Goal: Task Accomplishment & Management: Use online tool/utility

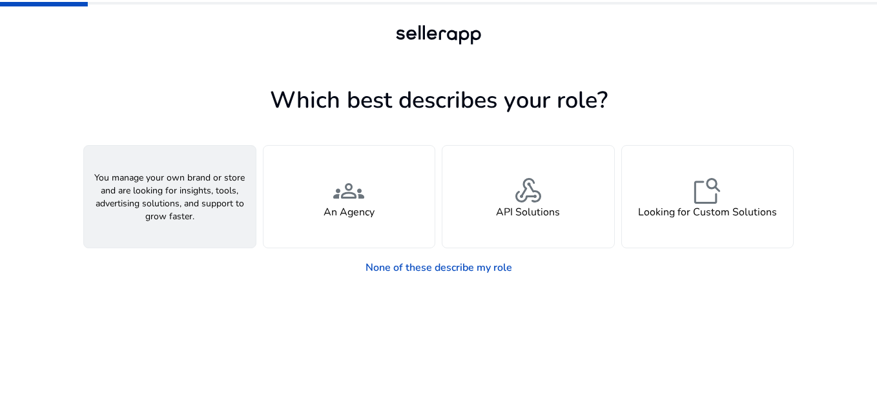
click at [245, 214] on div "person A Seller" at bounding box center [170, 197] width 172 height 102
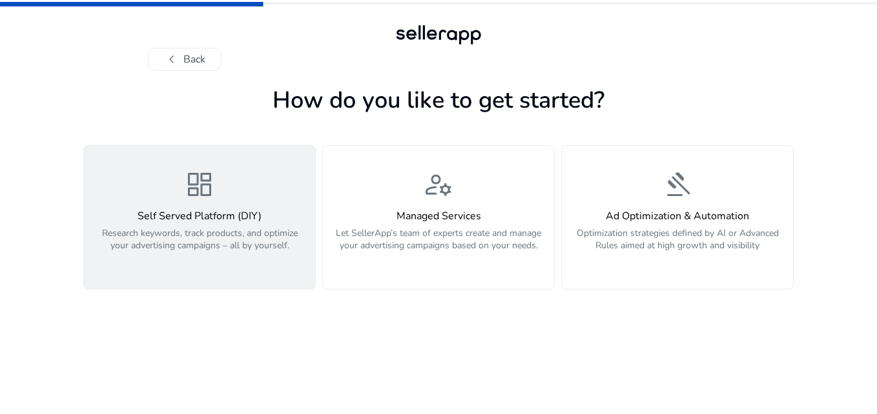
click at [239, 233] on p "Research keywords, track products, and optimize your advertising campaigns – al…" at bounding box center [200, 246] width 216 height 39
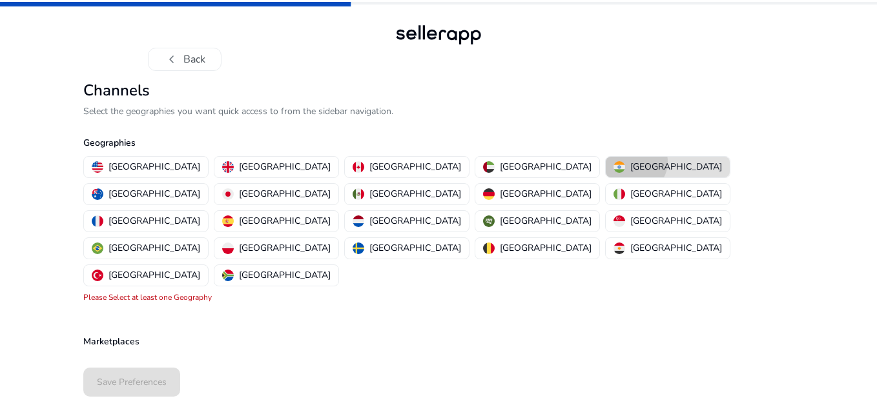
click at [630, 162] on p "[GEOGRAPHIC_DATA]" at bounding box center [676, 167] width 92 height 14
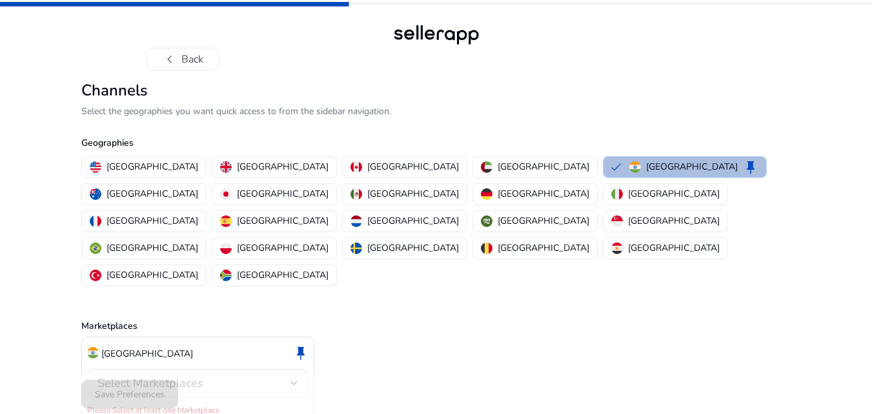
scroll to position [3, 0]
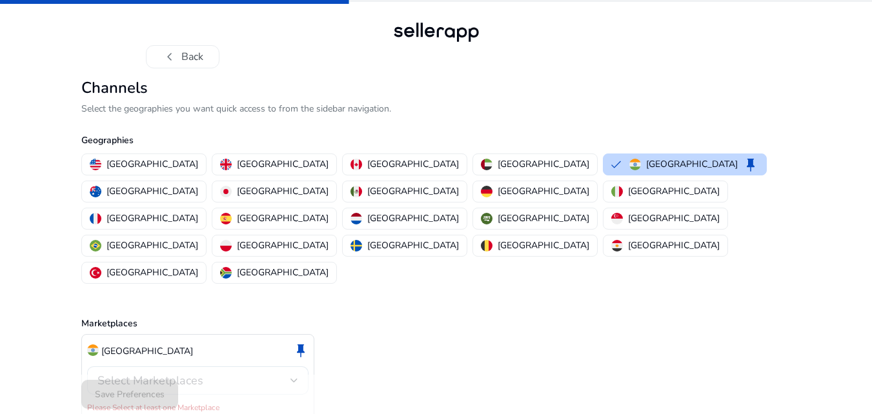
click at [227, 367] on div "Select Marketplaces" at bounding box center [197, 381] width 201 height 28
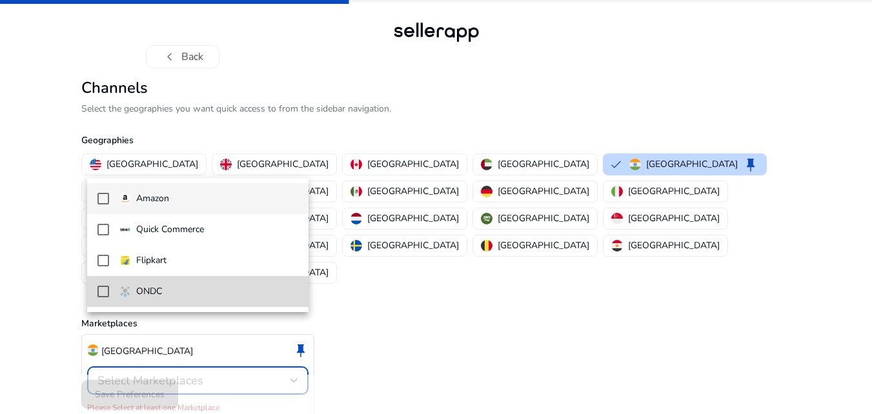
click at [226, 285] on span "ONDC" at bounding box center [208, 292] width 179 height 14
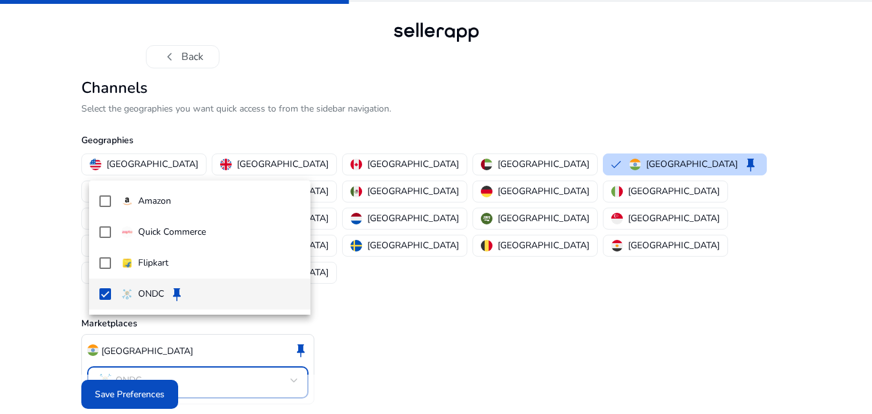
scroll to position [0, 0]
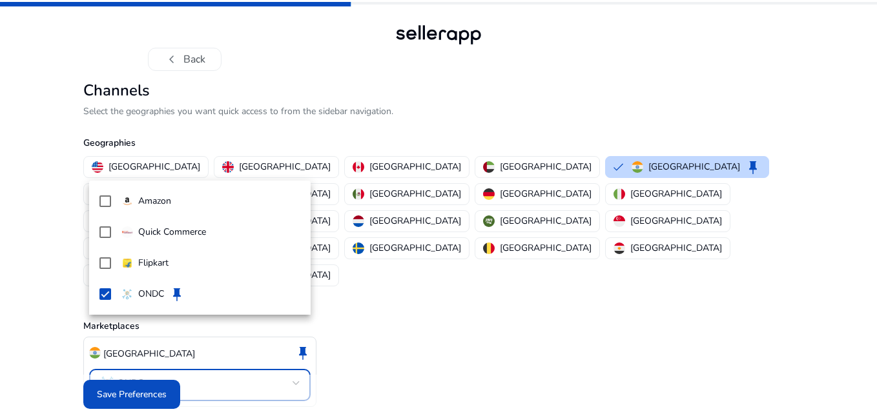
click at [152, 383] on div at bounding box center [438, 207] width 877 height 414
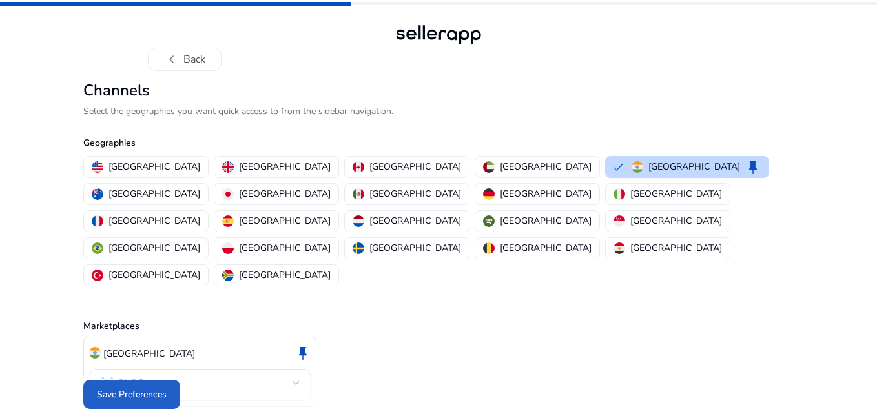
click at [152, 388] on span "Save Preferences" at bounding box center [132, 395] width 70 height 14
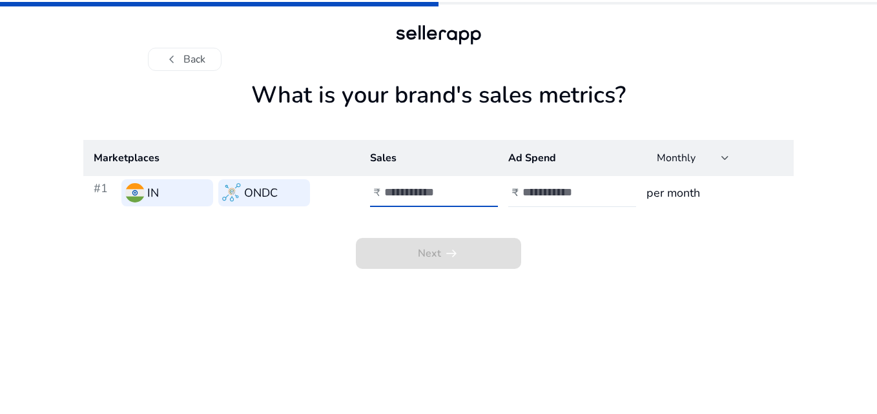
click at [425, 191] on input "number" at bounding box center [427, 192] width 87 height 14
type input "*"
click at [524, 192] on input "number" at bounding box center [565, 192] width 87 height 14
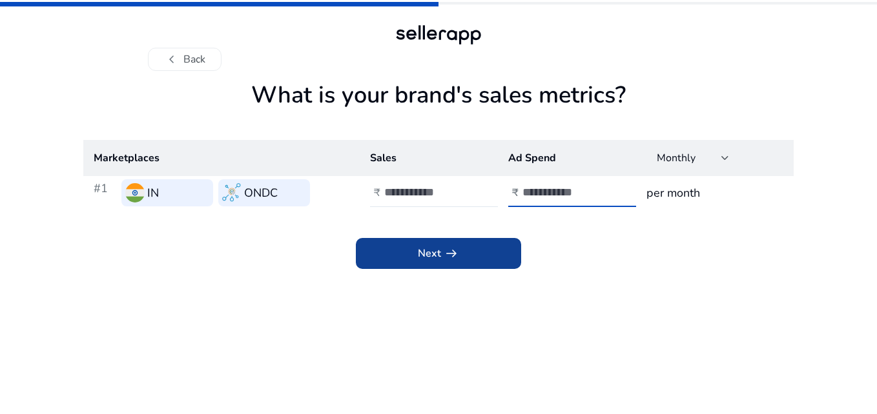
type input "*"
click at [497, 258] on span at bounding box center [438, 253] width 165 height 31
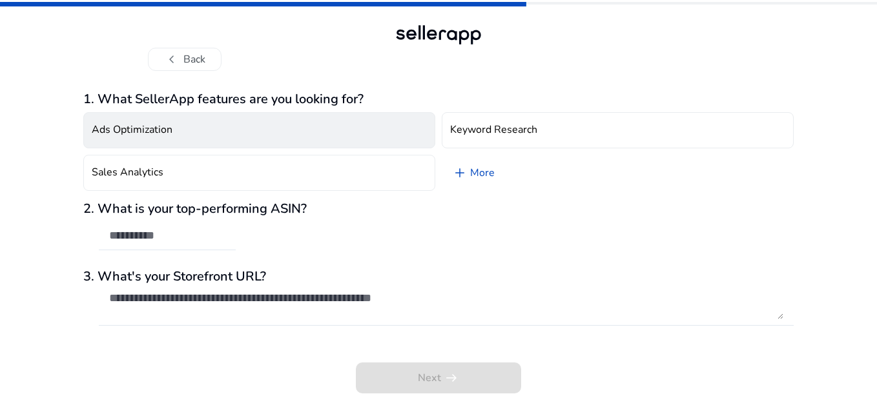
click at [295, 122] on button "Ads Optimization" at bounding box center [259, 130] width 352 height 36
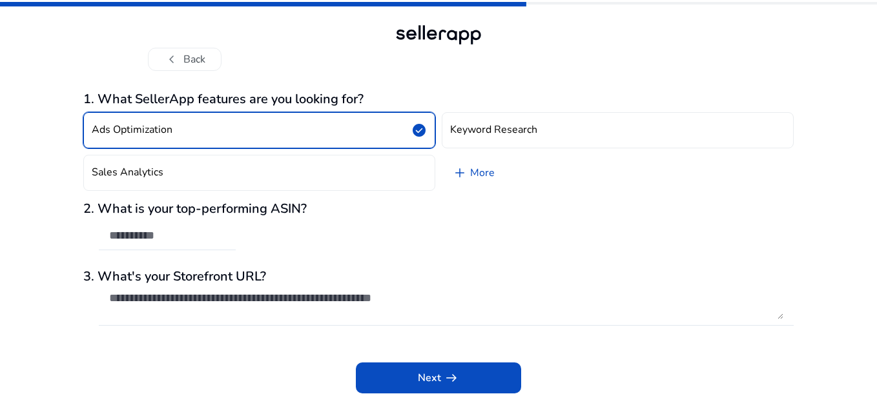
click at [356, 62] on div "chevron_left Back" at bounding box center [438, 59] width 581 height 23
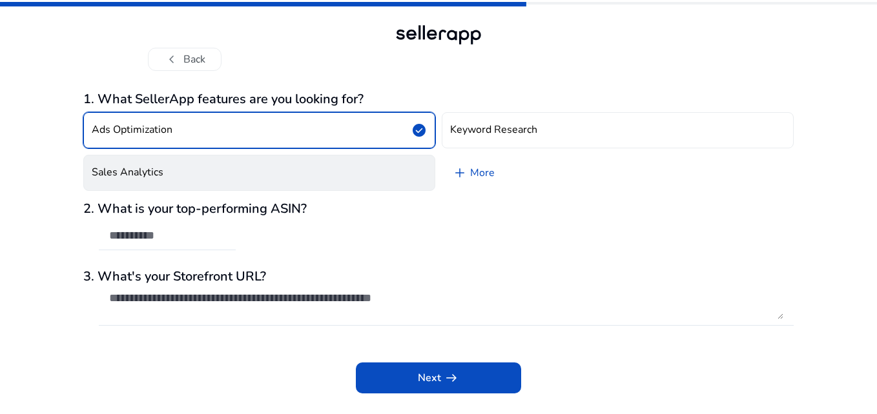
click at [421, 170] on button "Sales Analytics" at bounding box center [259, 173] width 352 height 36
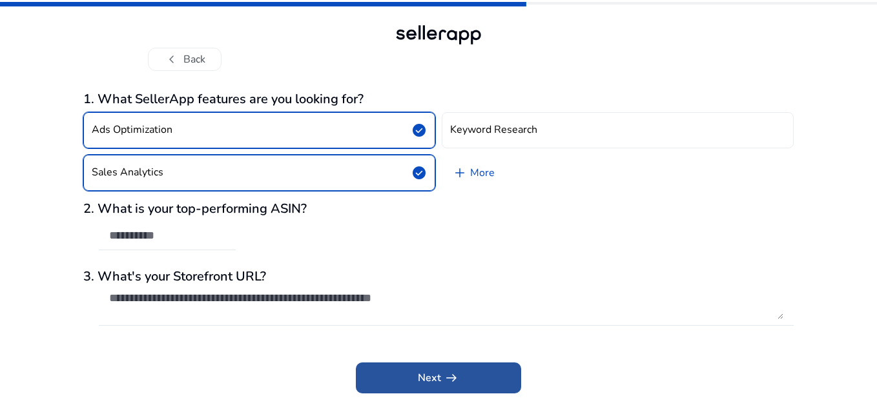
click at [469, 375] on span at bounding box center [438, 378] width 165 height 31
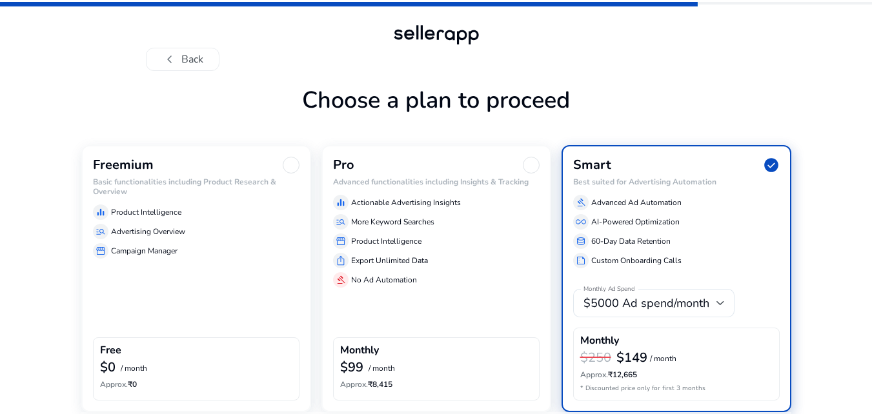
scroll to position [55, 0]
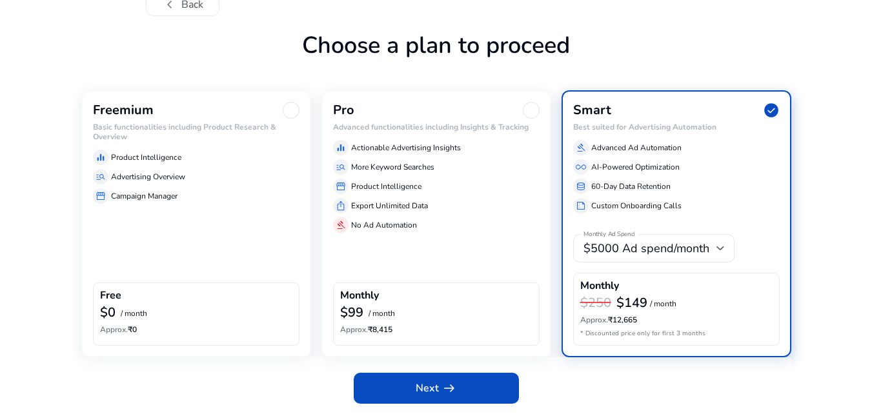
click at [212, 185] on div "equalizer Product Intelligence manage_search Advertising Overview storefront Ca…" at bounding box center [196, 174] width 207 height 59
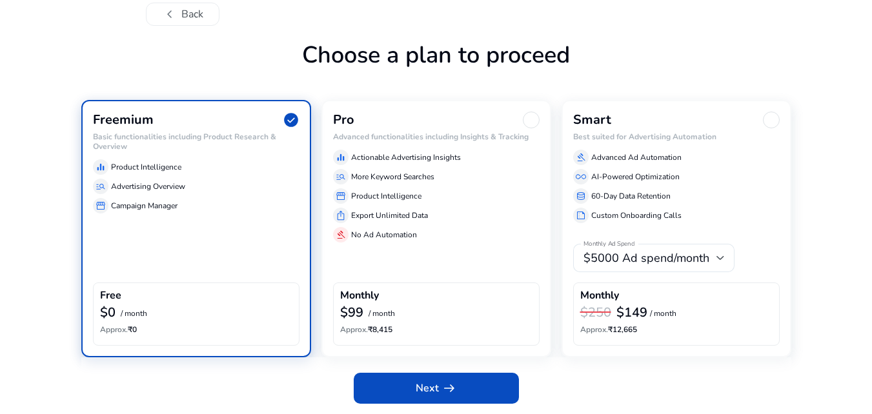
scroll to position [45, 0]
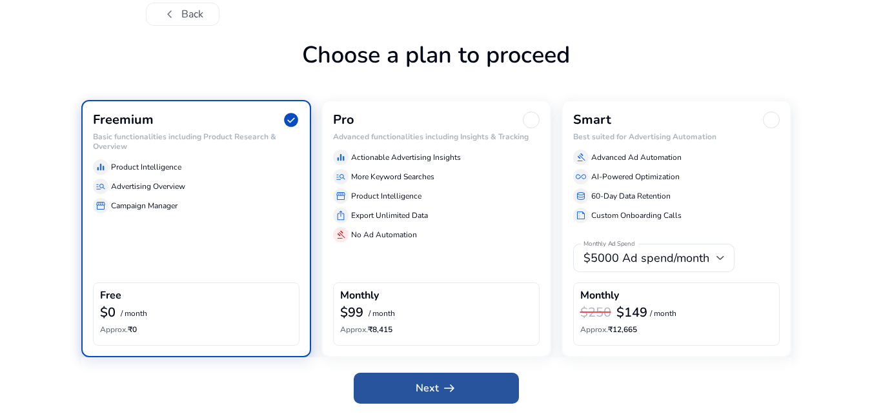
click at [440, 377] on span at bounding box center [436, 388] width 165 height 31
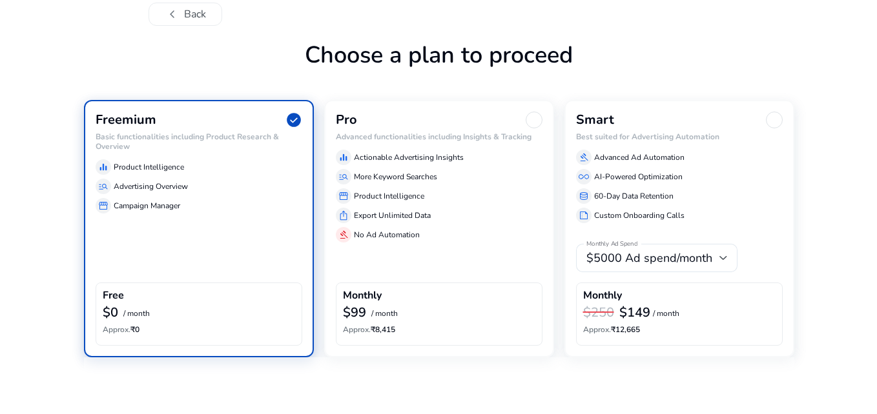
scroll to position [0, 0]
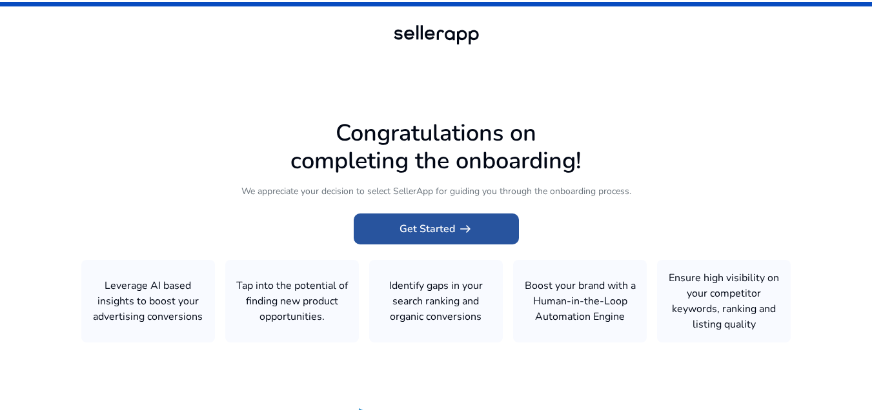
click at [448, 234] on span "Get Started arrow_right_alt" at bounding box center [437, 228] width 74 height 15
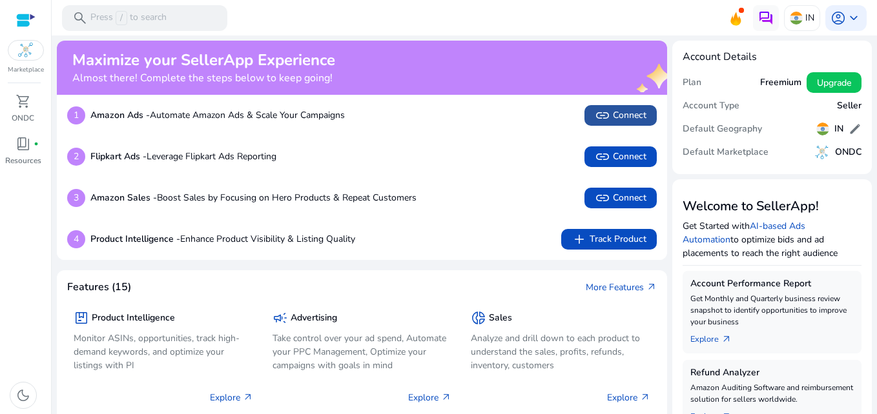
click at [626, 114] on span "link Connect" at bounding box center [621, 115] width 52 height 15
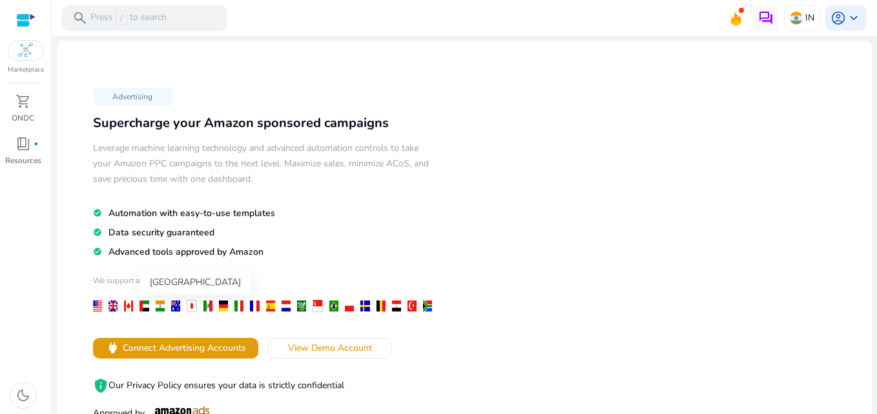
click at [158, 310] on div at bounding box center [160, 306] width 9 height 11
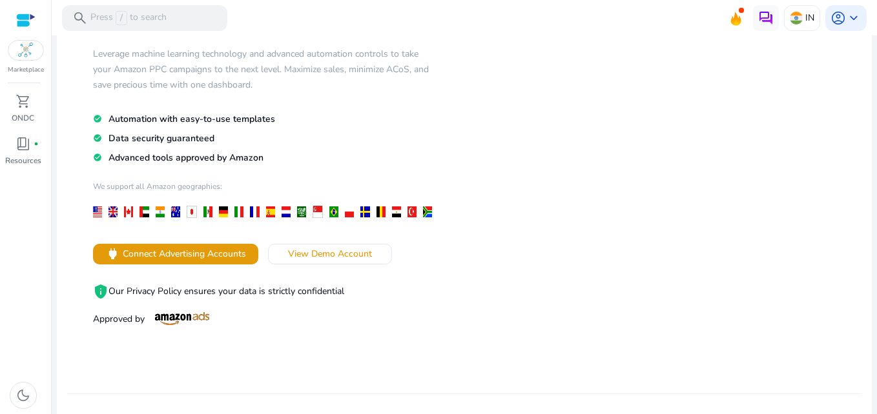
scroll to position [100, 0]
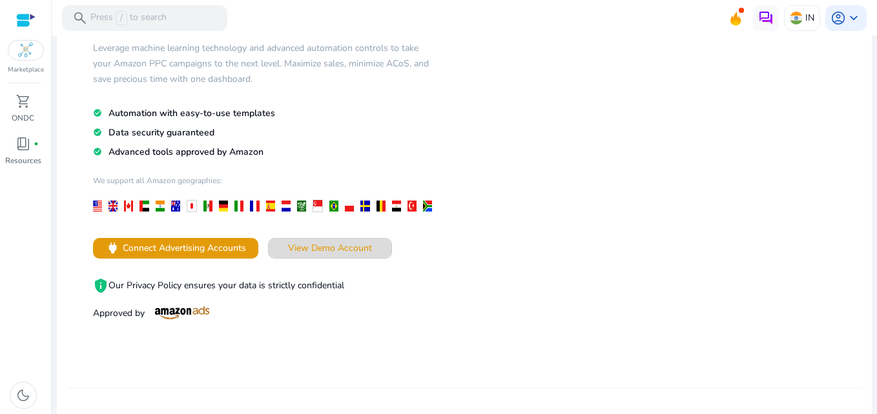
click at [345, 255] on span "View Demo Account" at bounding box center [330, 248] width 84 height 14
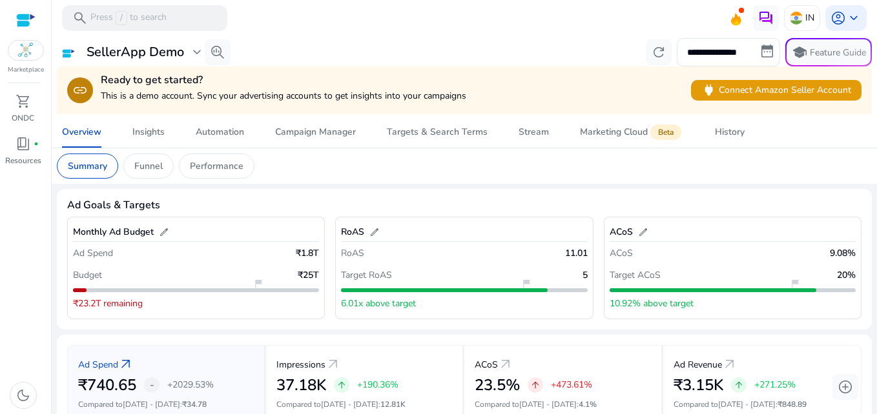
click at [27, 15] on div at bounding box center [25, 20] width 19 height 15
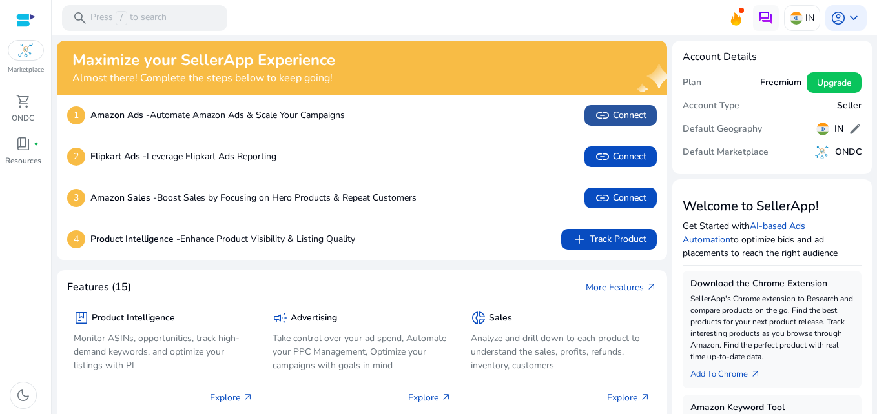
click at [631, 117] on span "link Connect" at bounding box center [621, 115] width 52 height 15
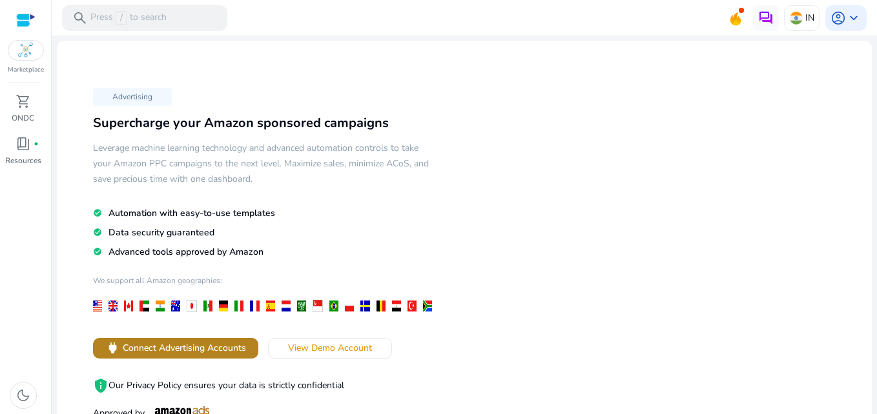
click at [146, 345] on span "Connect Advertising Accounts" at bounding box center [184, 348] width 123 height 14
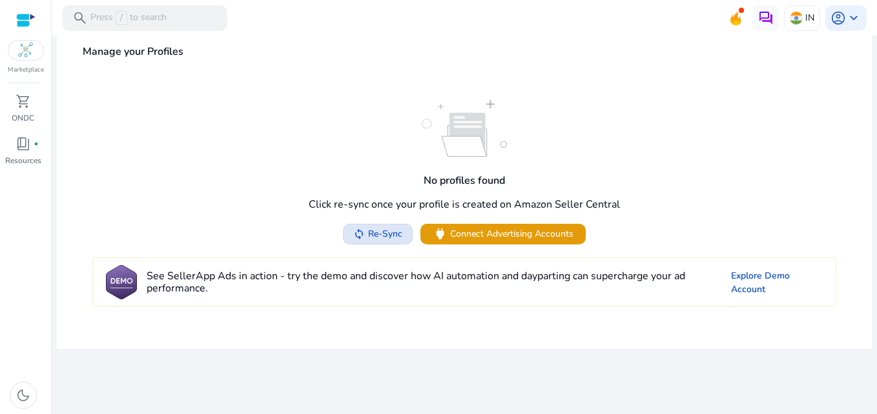
click at [374, 221] on span at bounding box center [377, 234] width 68 height 31
click at [19, 22] on div at bounding box center [25, 20] width 19 height 15
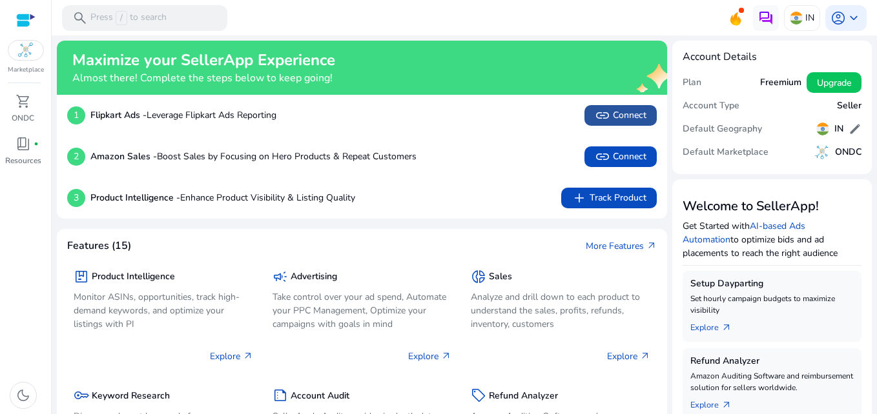
click at [627, 110] on span "link Connect" at bounding box center [621, 115] width 52 height 15
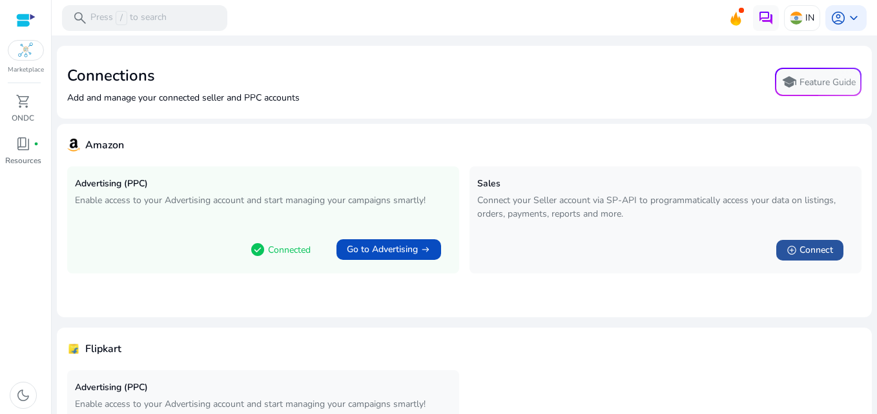
click at [778, 247] on span at bounding box center [809, 250] width 67 height 31
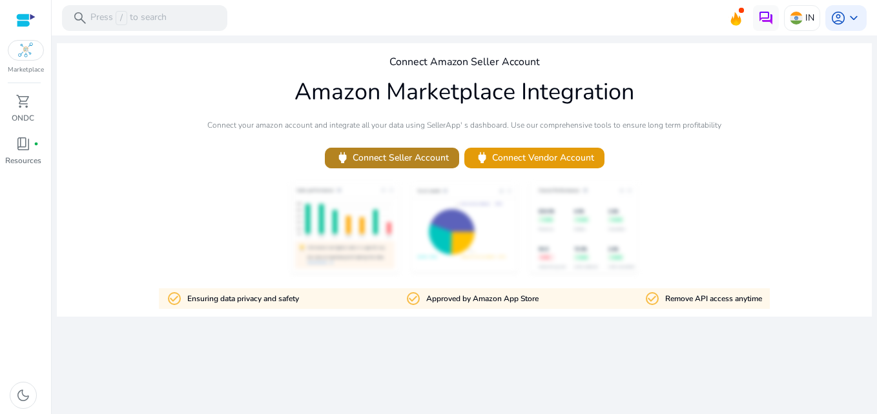
click at [407, 160] on span "power Connect Seller Account" at bounding box center [392, 157] width 114 height 15
